Goal: Task Accomplishment & Management: Use online tool/utility

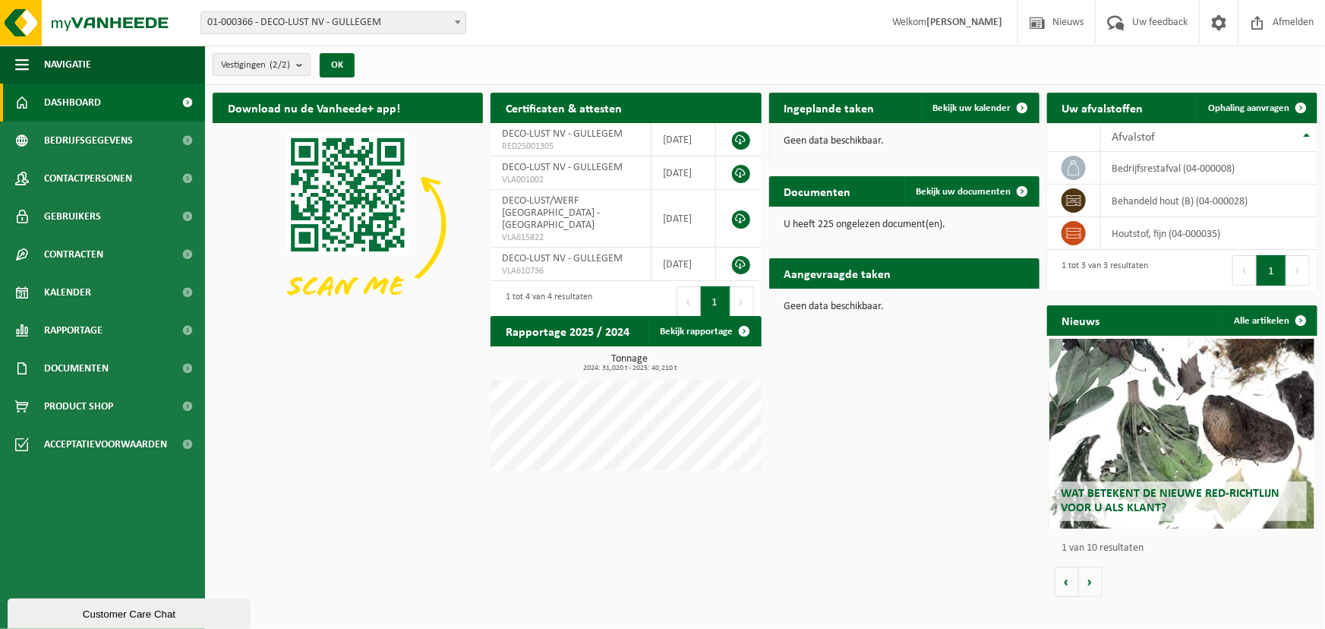
click at [251, 441] on div "Download nu de Vanheede+ app! Verberg Certificaten & attesten Bekijk uw certifi…" at bounding box center [765, 344] width 1113 height 519
click at [974, 108] on span "Bekijk uw kalender" at bounding box center [972, 108] width 78 height 10
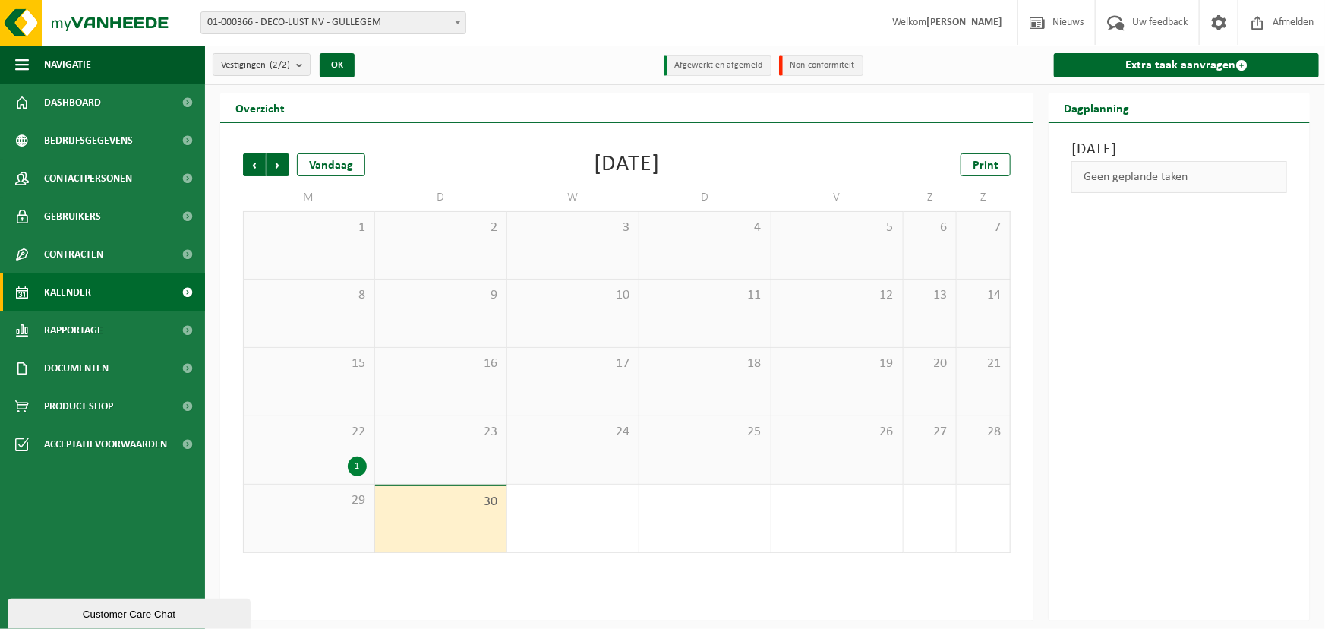
click at [1115, 171] on div "Geen geplande taken" at bounding box center [1180, 177] width 216 height 32
click at [1161, 64] on link "Extra taak aanvragen" at bounding box center [1186, 65] width 265 height 24
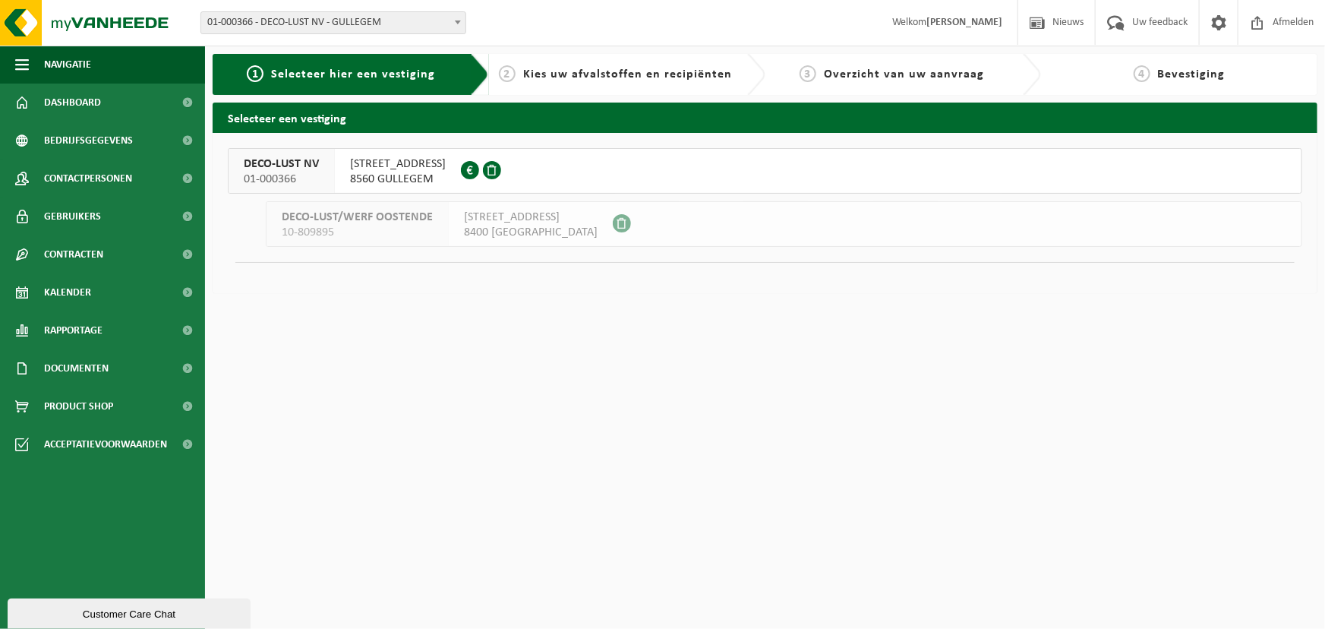
click at [281, 165] on span "DECO-LUST NV" at bounding box center [281, 163] width 75 height 15
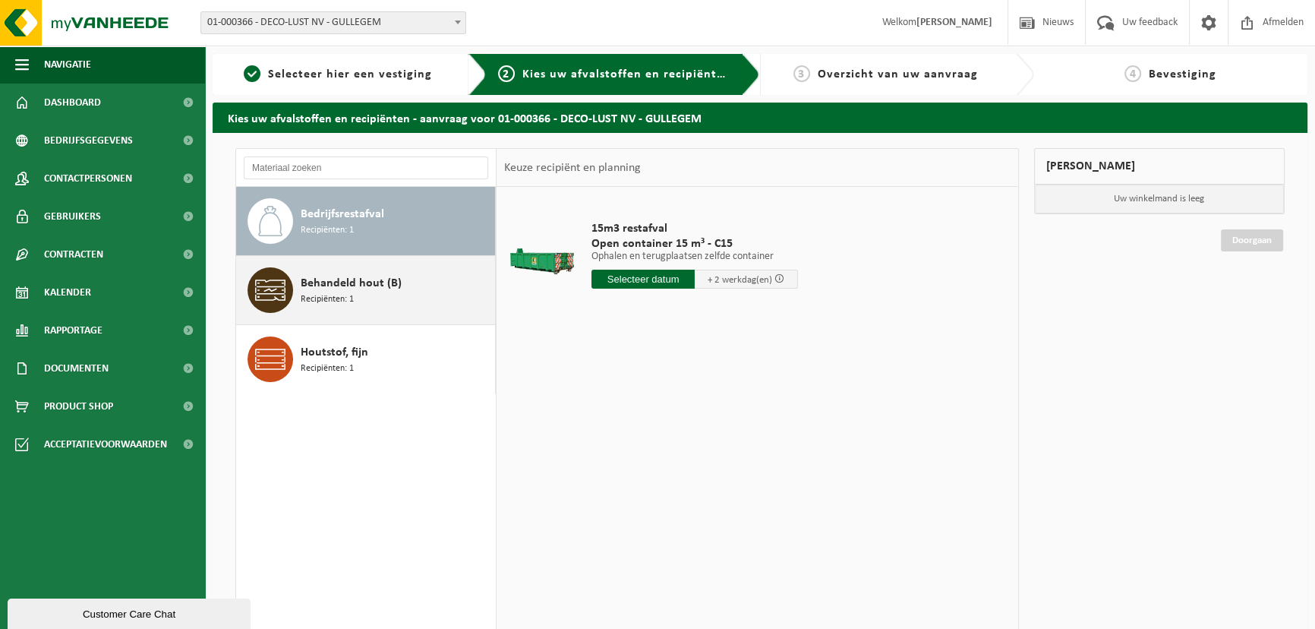
click at [289, 292] on span at bounding box center [271, 290] width 46 height 46
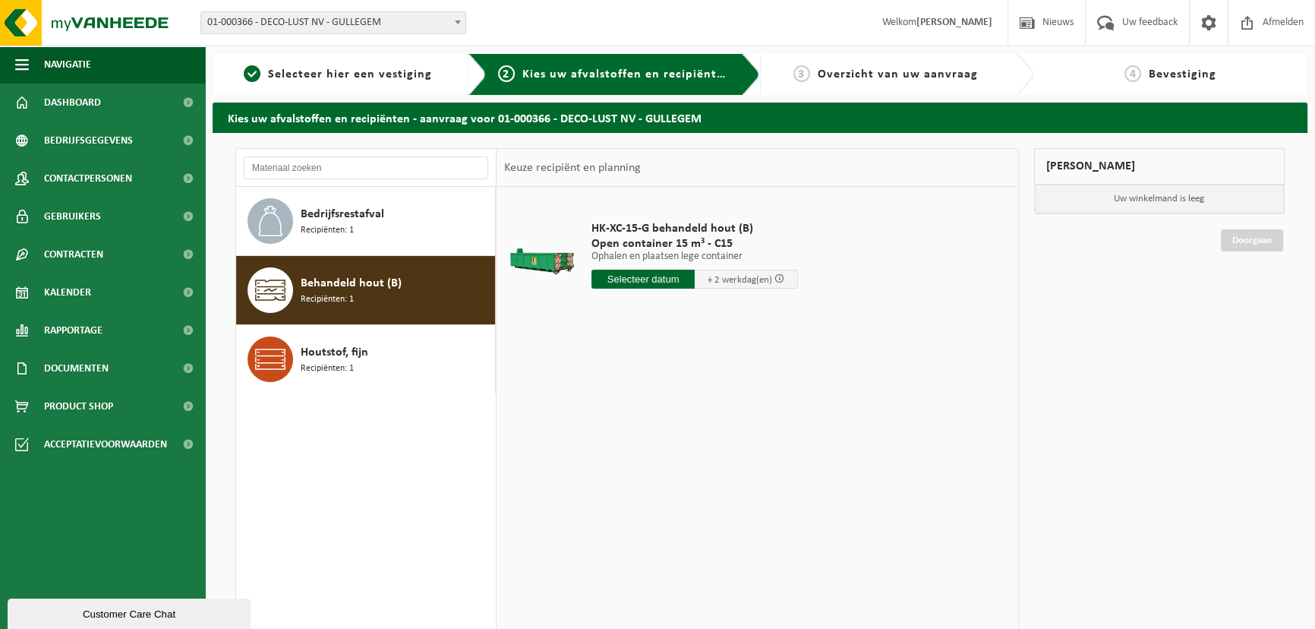
click at [651, 278] on input "text" at bounding box center [643, 279] width 103 height 19
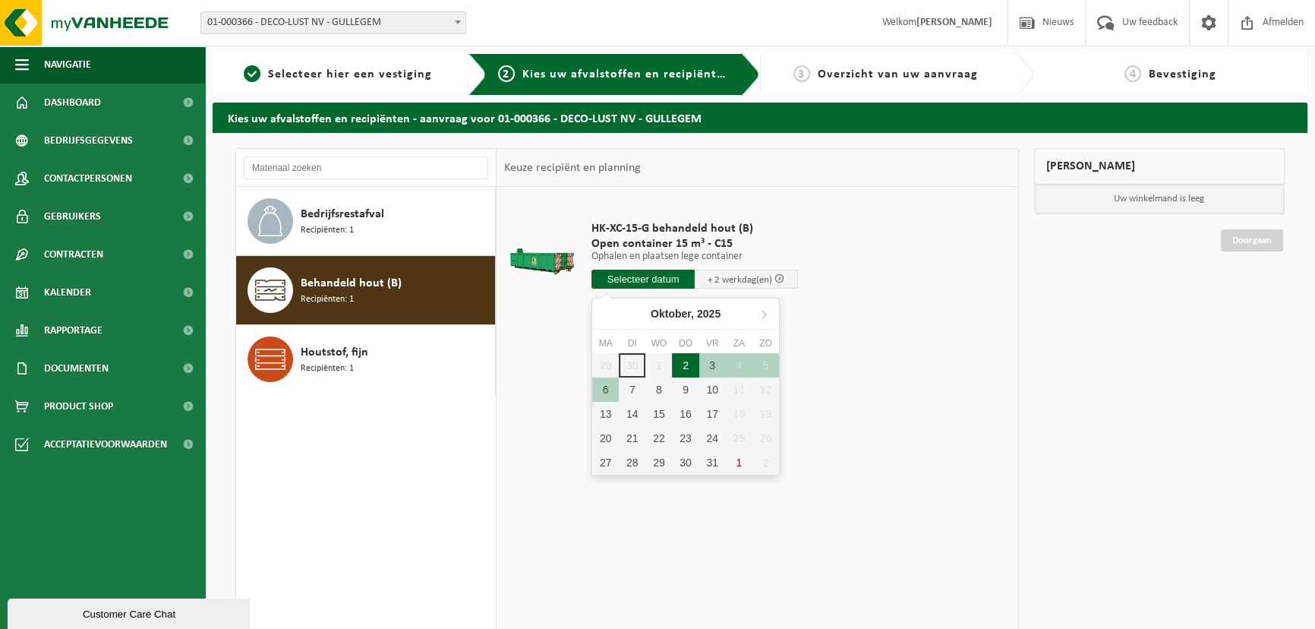
click at [682, 368] on div "2" at bounding box center [685, 365] width 27 height 24
type input "Van 2025-10-02"
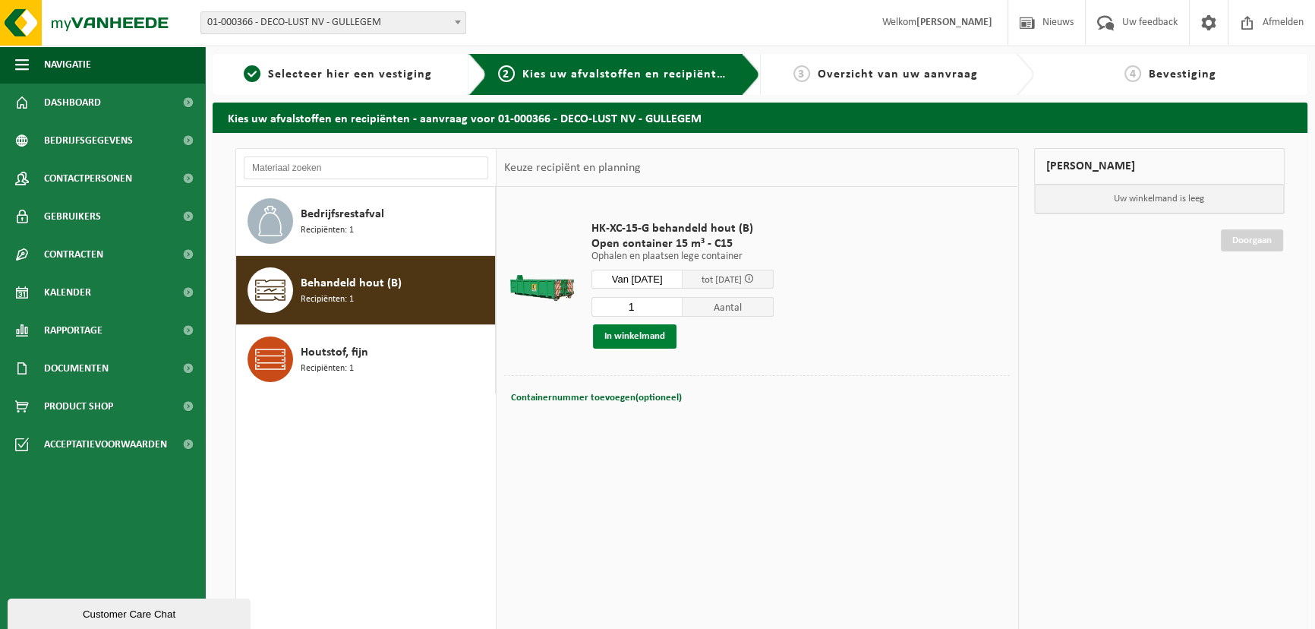
click at [628, 333] on button "In winkelmand" at bounding box center [635, 336] width 84 height 24
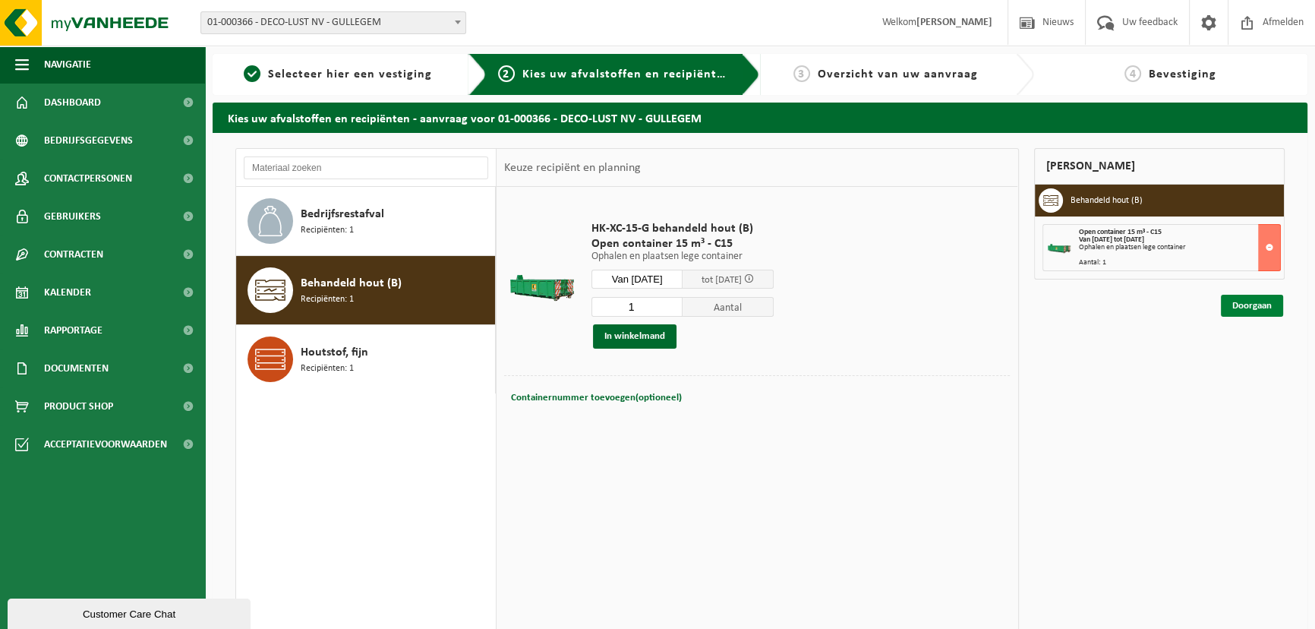
click at [1243, 304] on link "Doorgaan" at bounding box center [1252, 306] width 62 height 22
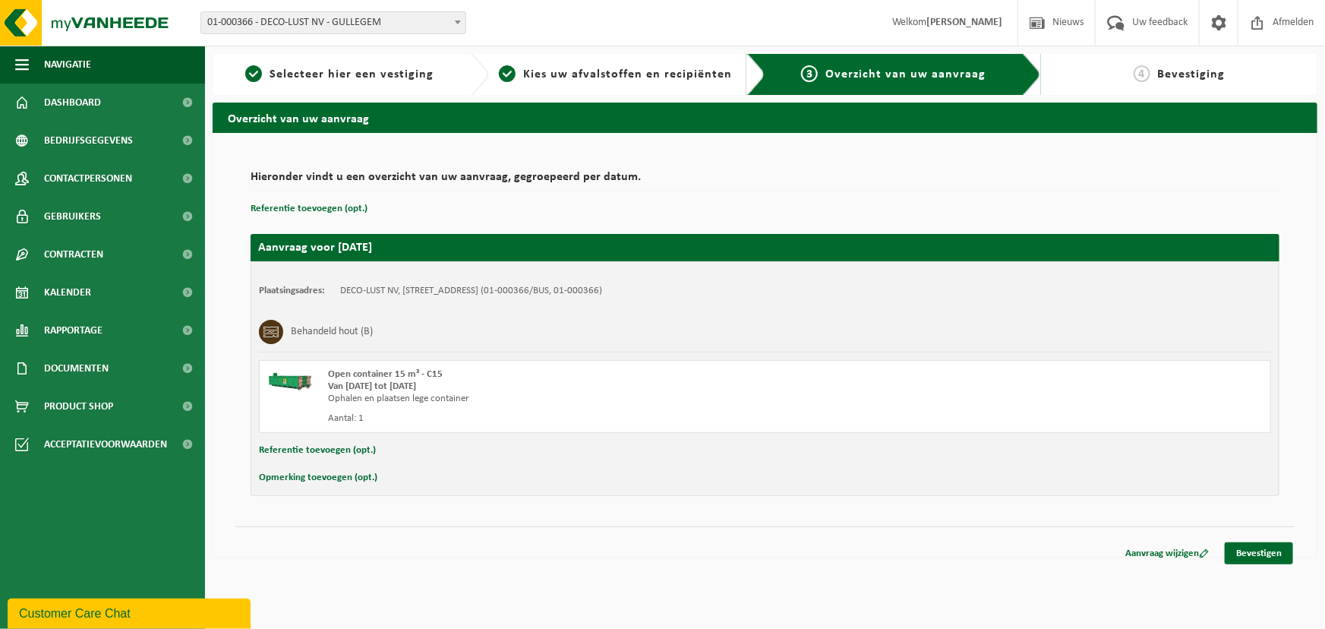
click at [251, 141] on div "Hieronder vindt u een overzicht van uw aanvraag, gegroepeerd per datum. Referen…" at bounding box center [765, 345] width 1105 height 425
click at [1250, 545] on link "Bevestigen" at bounding box center [1259, 553] width 68 height 22
